Goal: Task Accomplishment & Management: Use online tool/utility

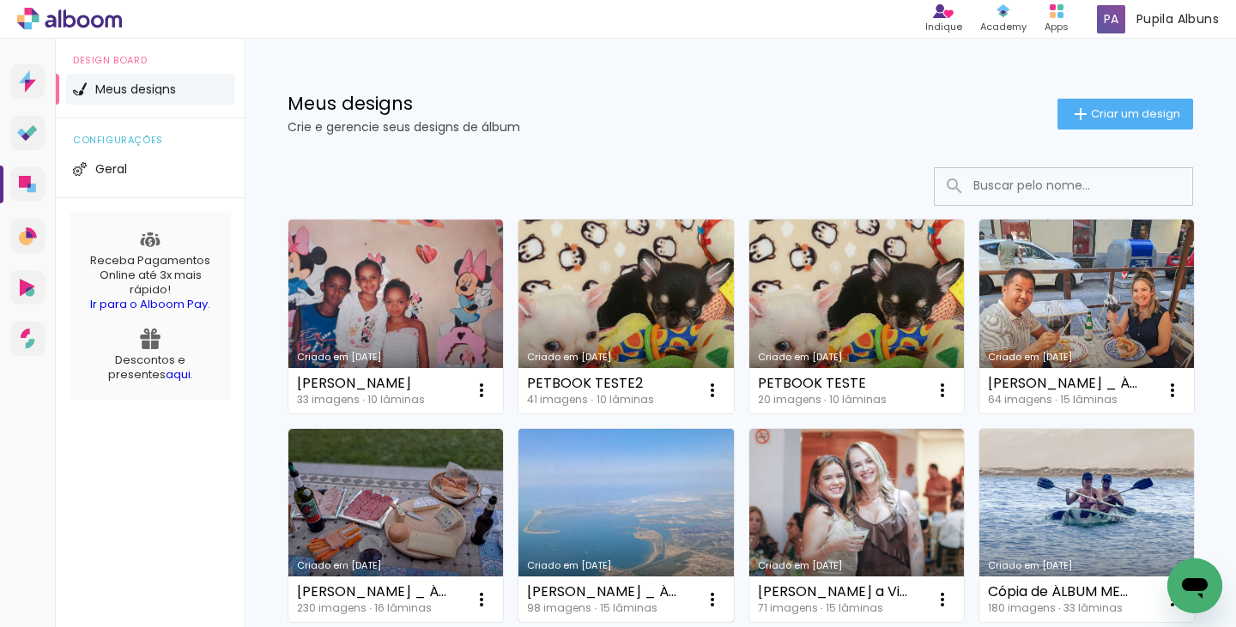
click at [733, 558] on link "Criado em [DATE]" at bounding box center [625, 526] width 215 height 194
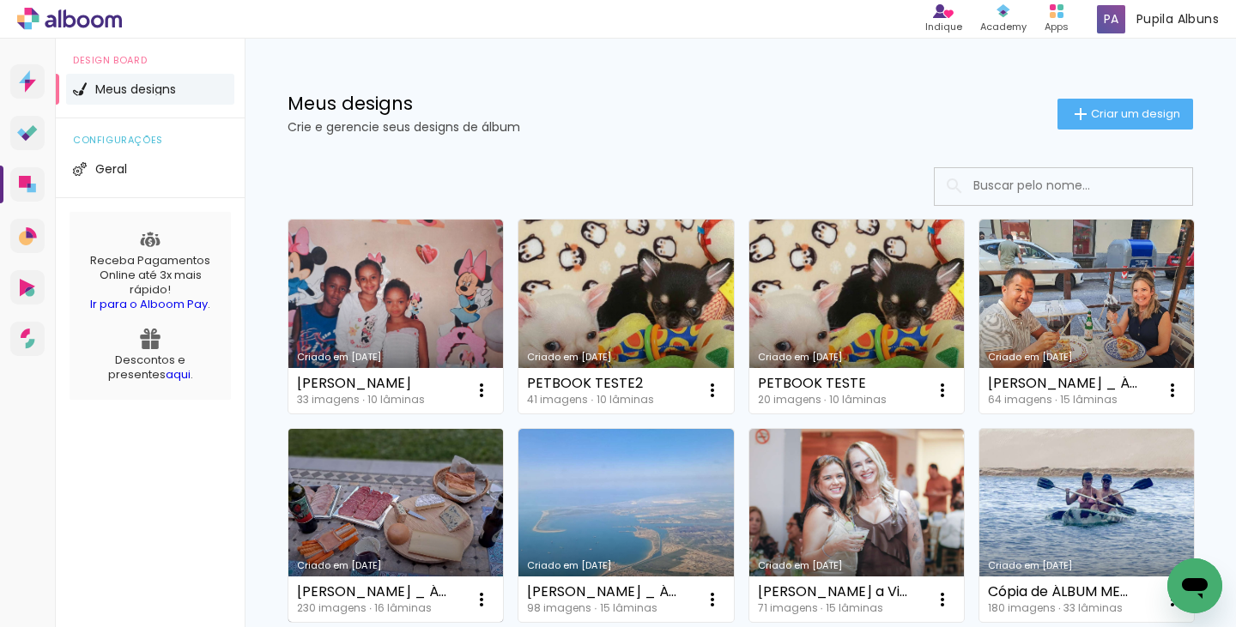
click at [503, 482] on link "Criado em [DATE]" at bounding box center [395, 526] width 215 height 194
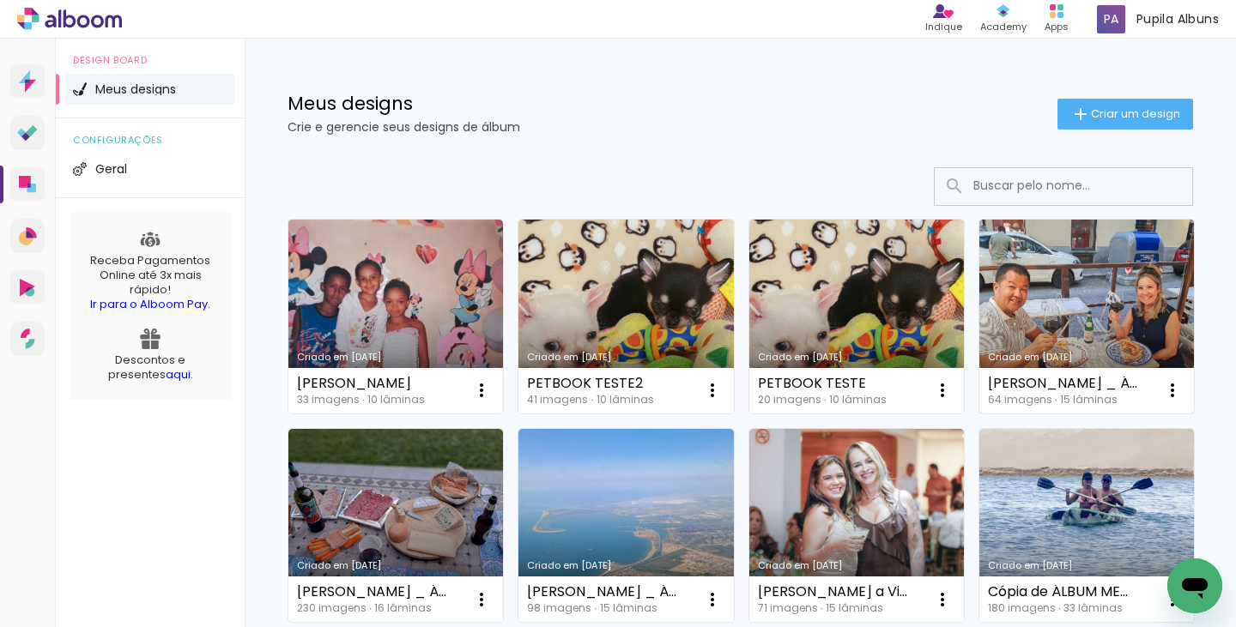
click at [979, 414] on link "Criado em [DATE]" at bounding box center [1086, 317] width 215 height 194
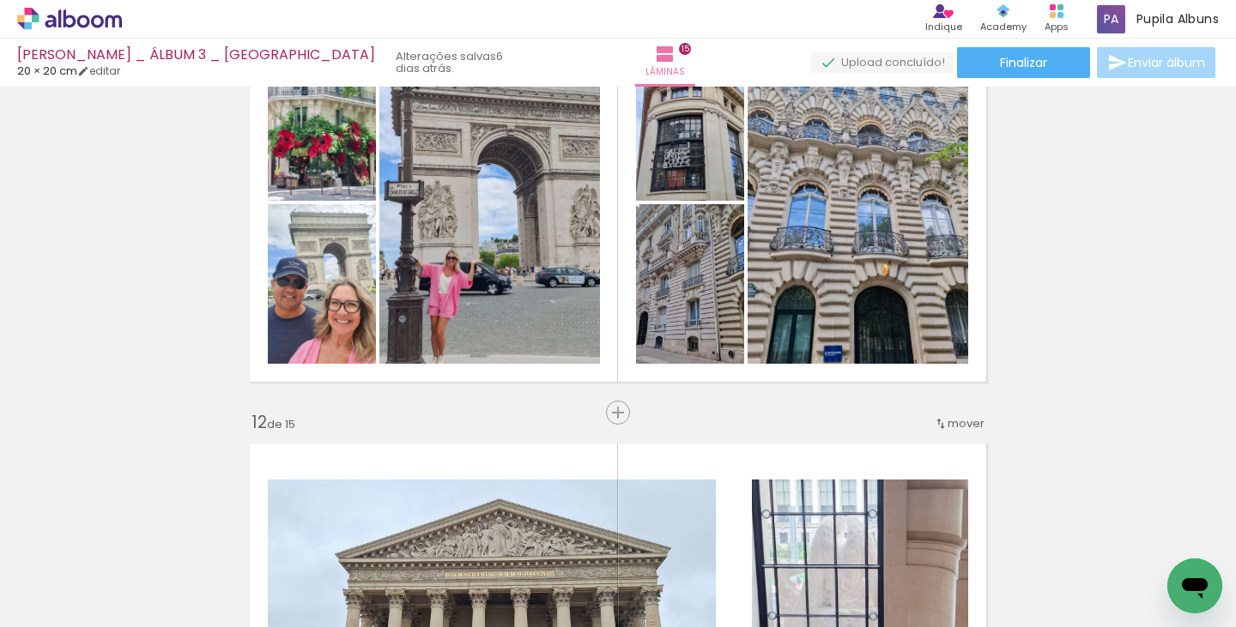
scroll to position [4264, 0]
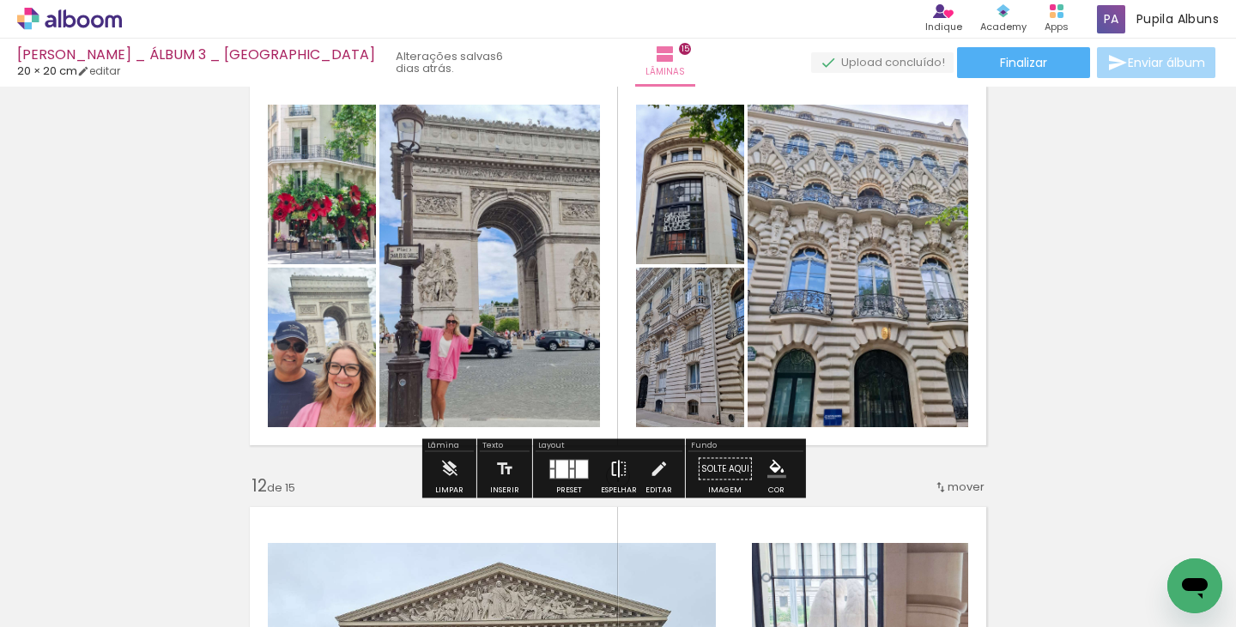
click at [611, 463] on iron-icon at bounding box center [618, 469] width 19 height 34
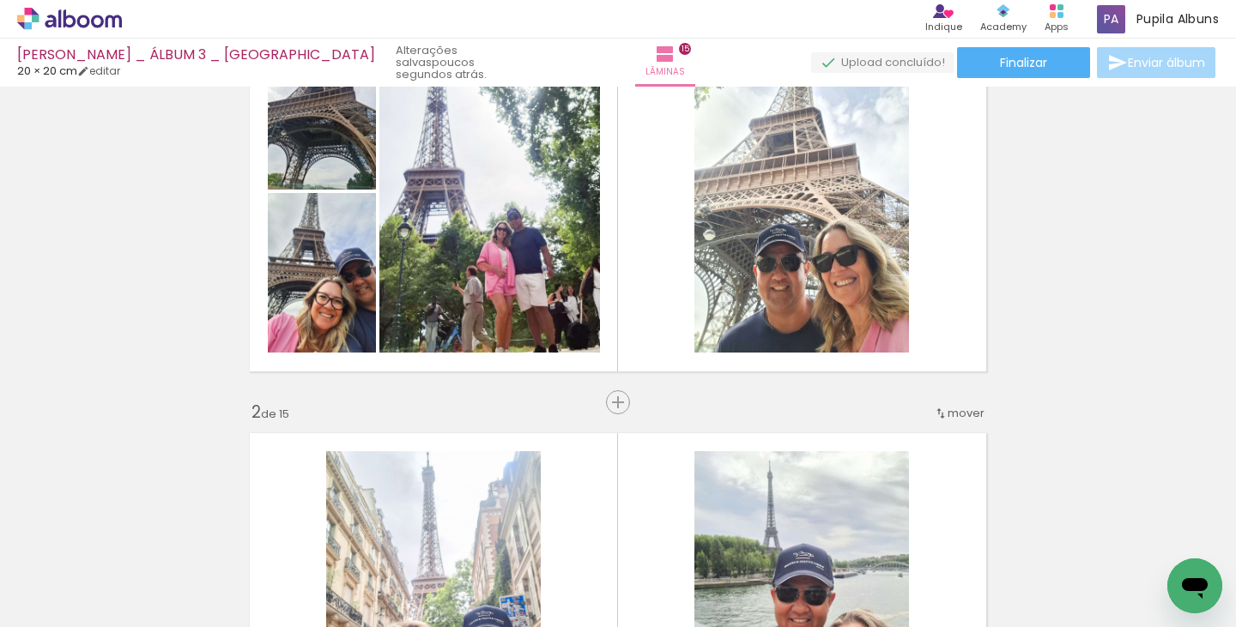
scroll to position [70, 0]
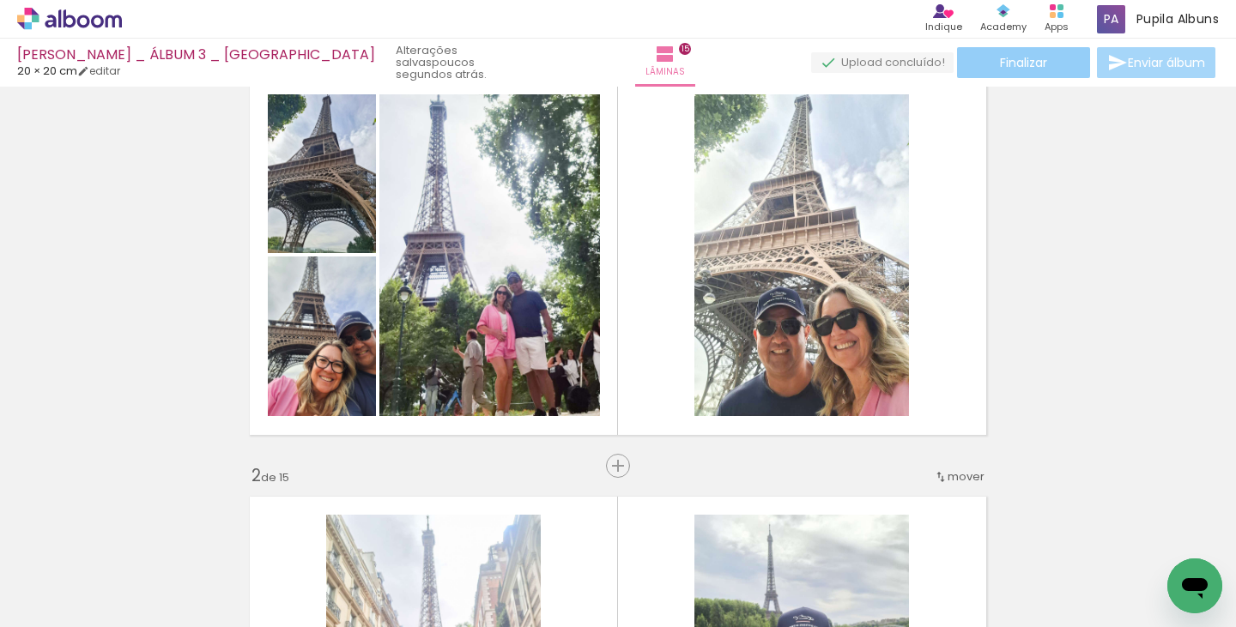
click at [1036, 60] on span "Finalizar" at bounding box center [1023, 63] width 47 height 12
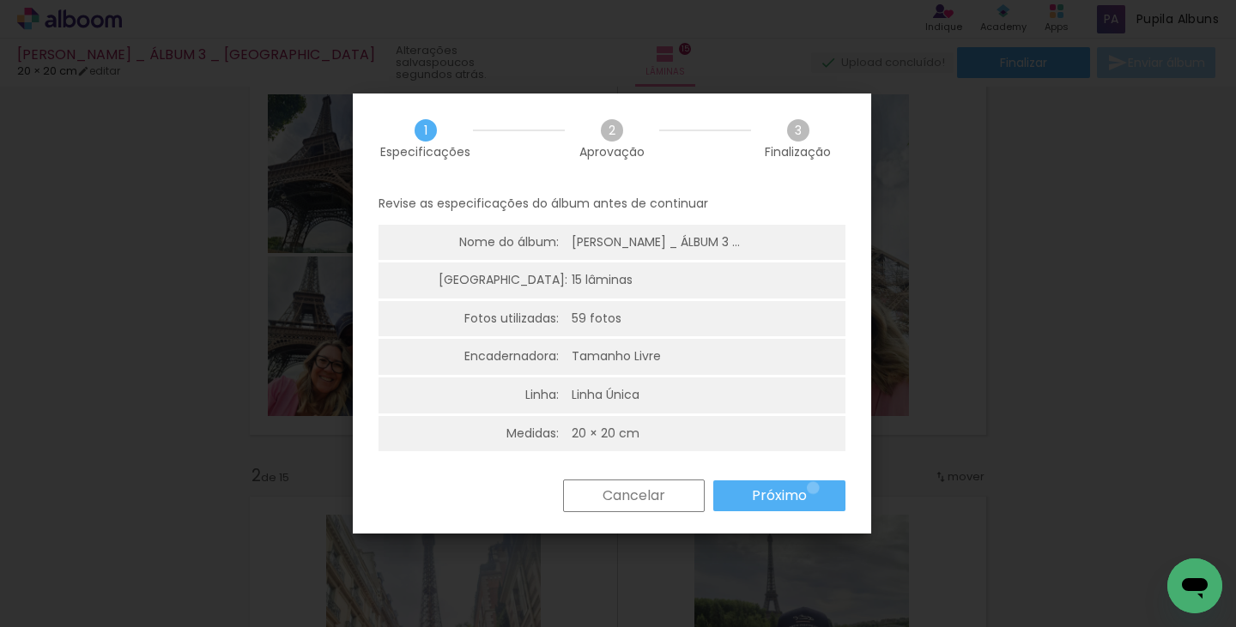
click at [813, 488] on paper-button "Próximo" at bounding box center [779, 496] width 132 height 31
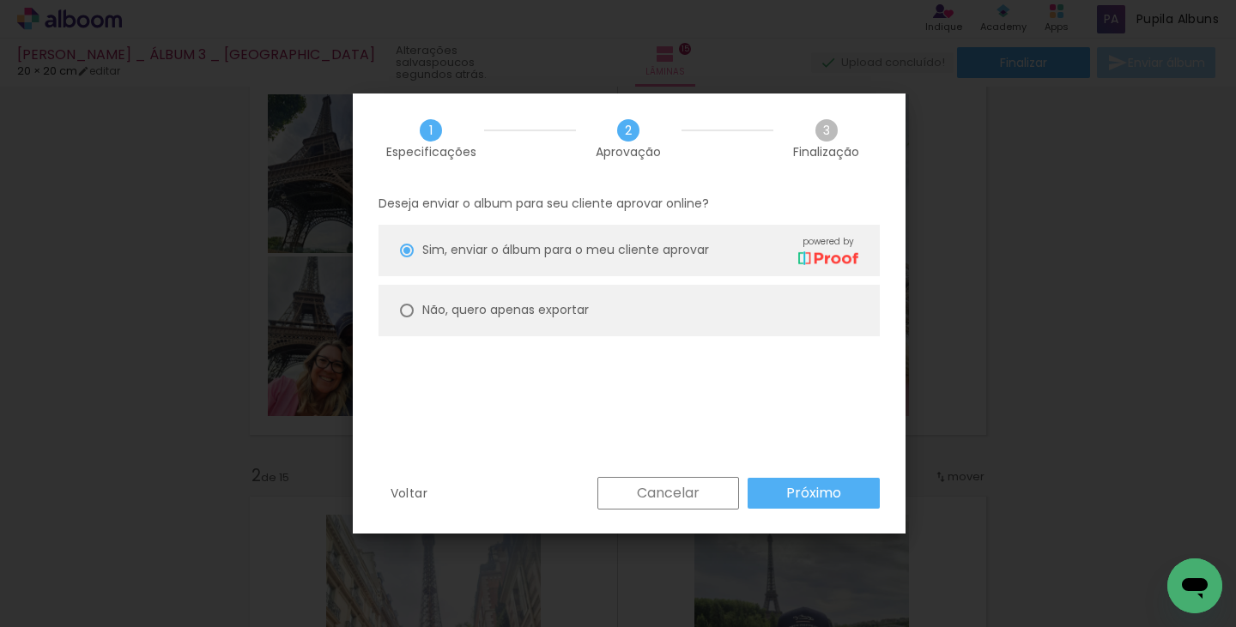
click at [0, 0] on slot "Próximo" at bounding box center [0, 0] width 0 height 0
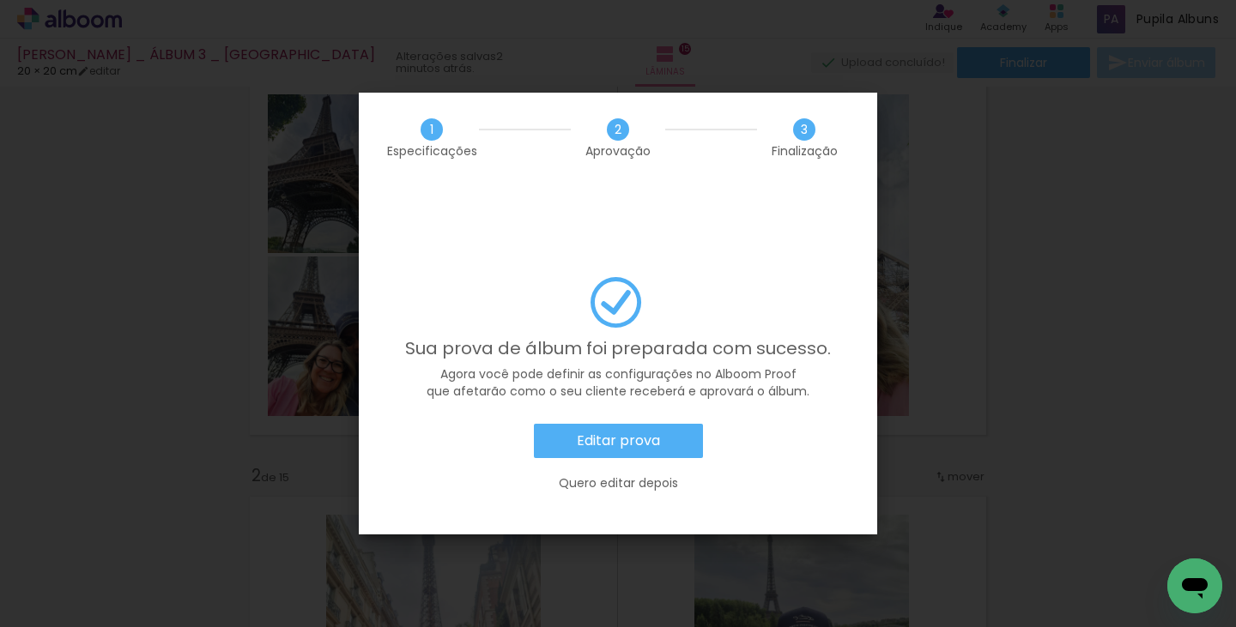
click at [0, 0] on slot "Editar prova" at bounding box center [0, 0] width 0 height 0
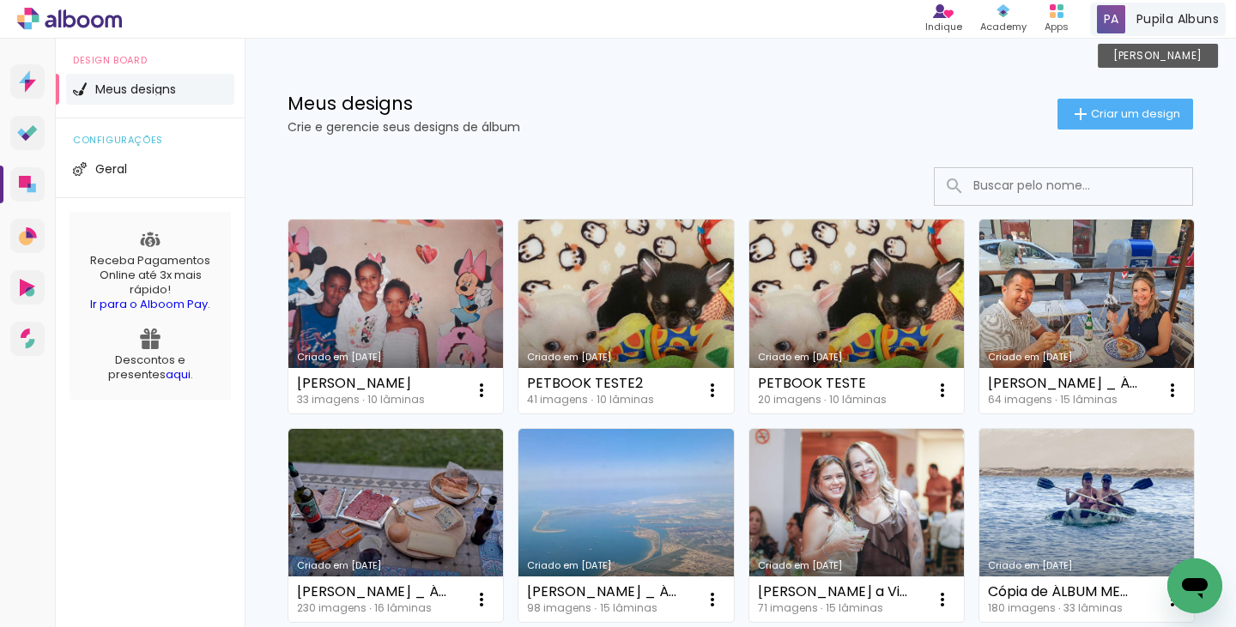
click at [1153, 25] on span "Pupila Albuns" at bounding box center [1177, 19] width 82 height 18
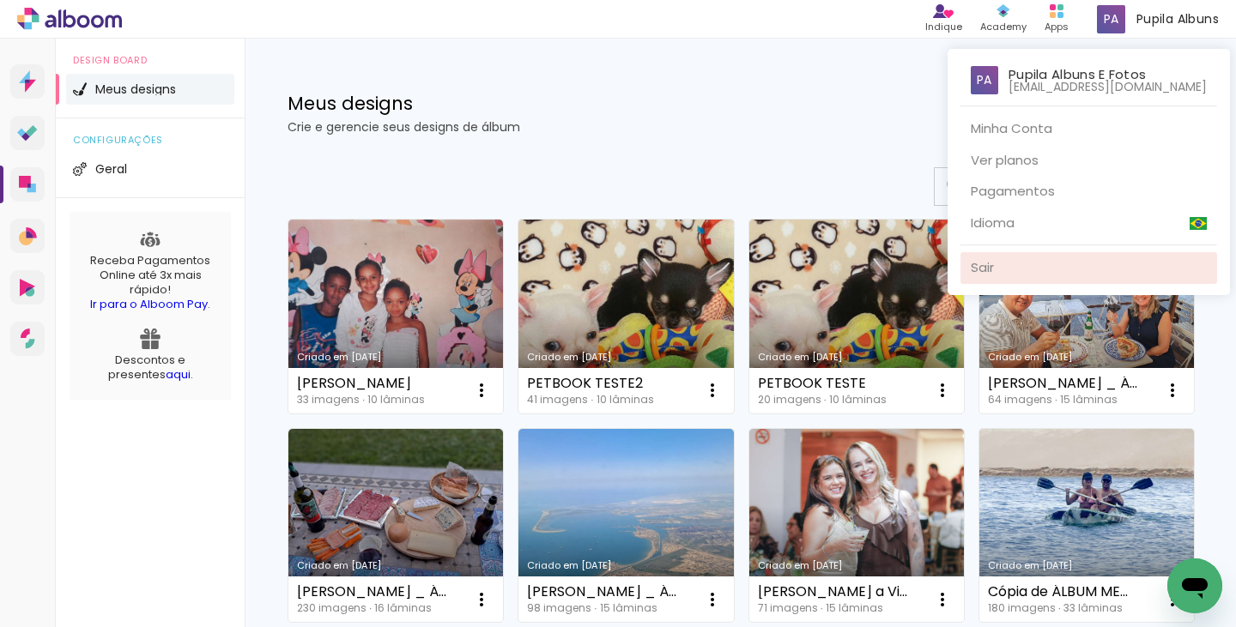
click at [993, 272] on link "Sair" at bounding box center [1088, 268] width 257 height 32
